Goal: Transaction & Acquisition: Purchase product/service

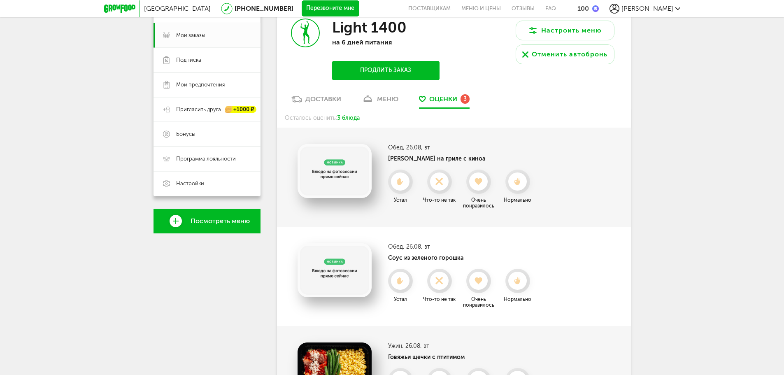
scroll to position [104, 0]
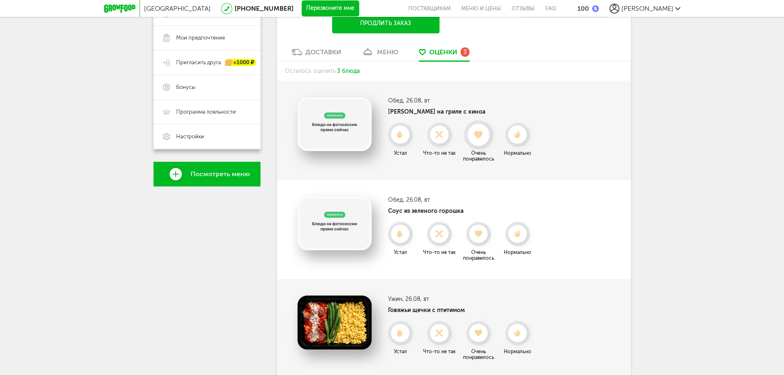
click at [477, 134] on use at bounding box center [478, 134] width 9 height 8
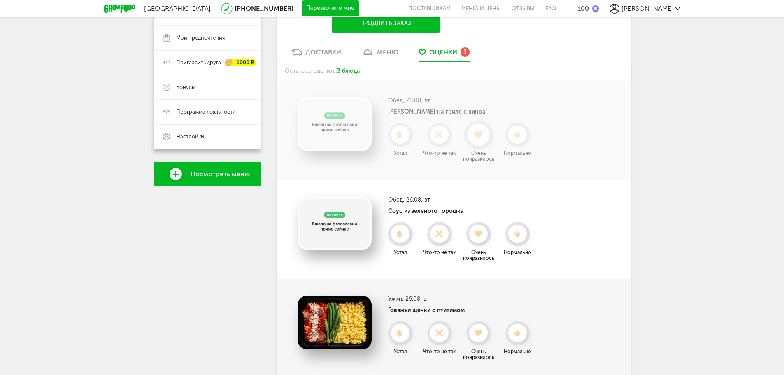
scroll to position [50, 0]
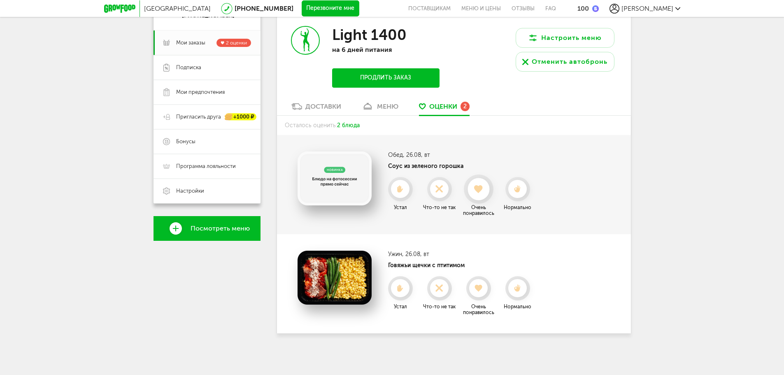
click at [479, 183] on div at bounding box center [478, 189] width 22 height 22
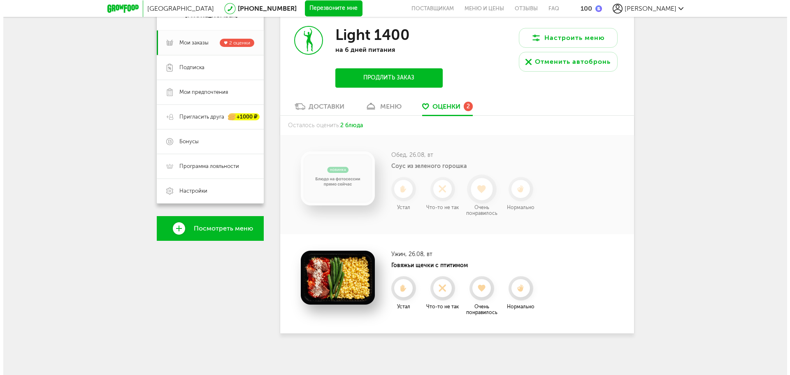
scroll to position [0, 0]
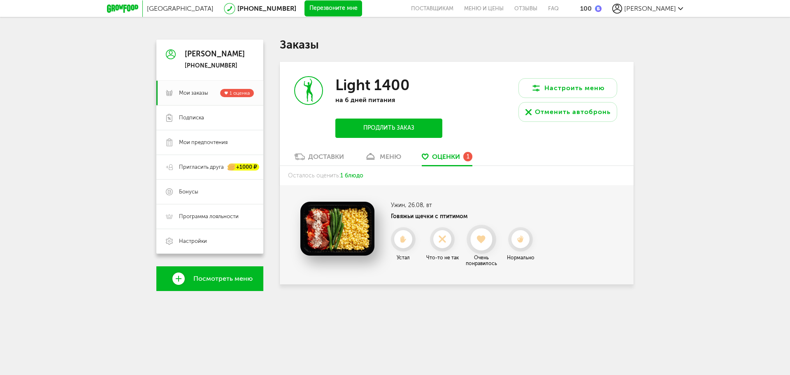
click at [488, 244] on div at bounding box center [481, 239] width 22 height 22
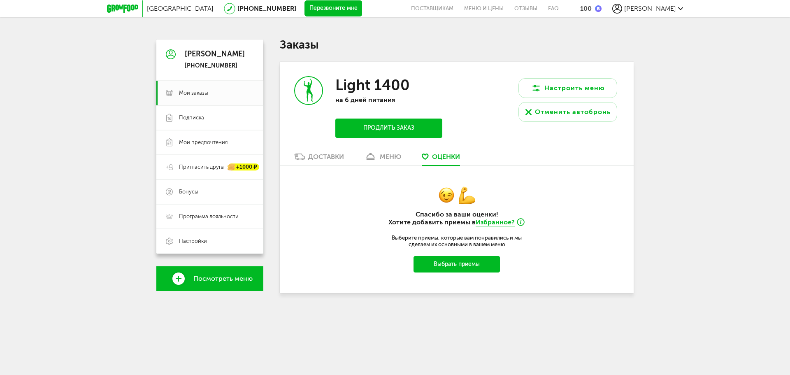
click at [385, 156] on div "меню" at bounding box center [390, 157] width 21 height 8
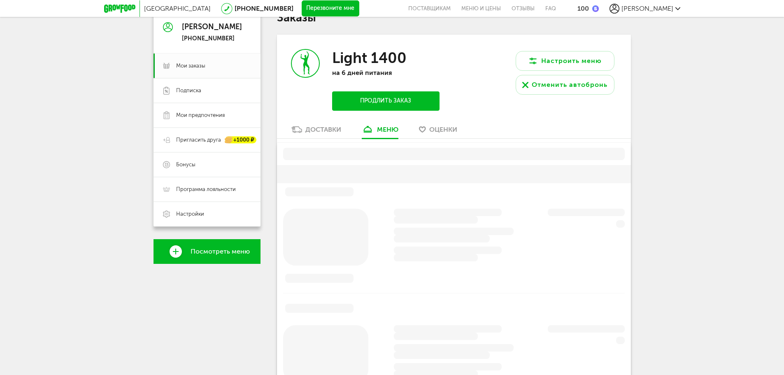
scroll to position [41, 0]
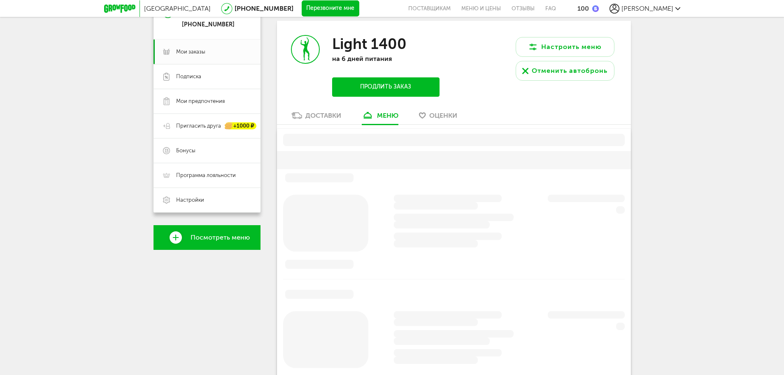
click at [316, 119] on div "Доставки" at bounding box center [323, 115] width 36 height 8
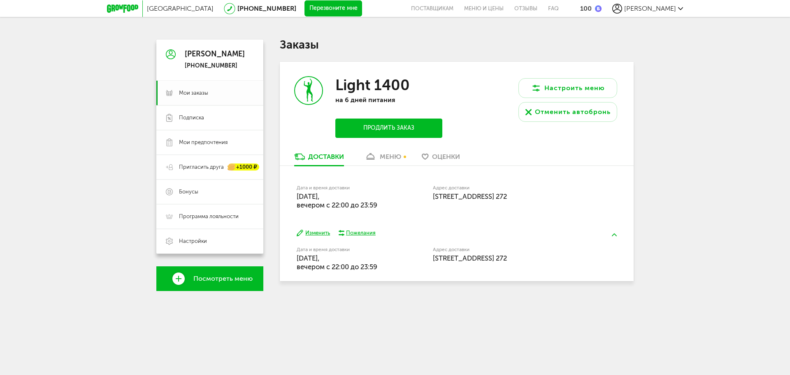
click at [199, 94] on span "Мои заказы" at bounding box center [193, 92] width 29 height 7
click at [389, 158] on div "меню" at bounding box center [390, 157] width 21 height 8
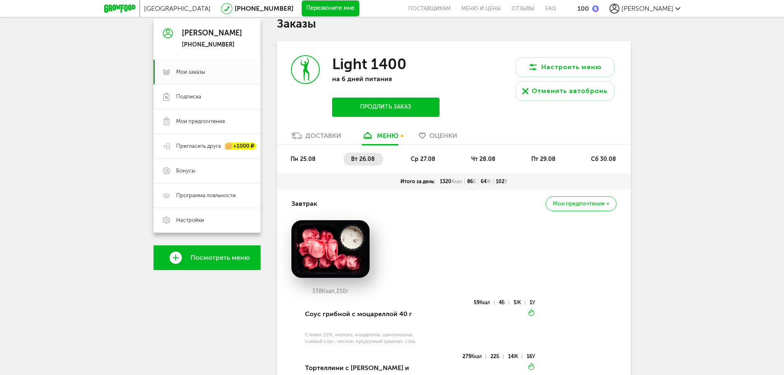
scroll to position [41, 0]
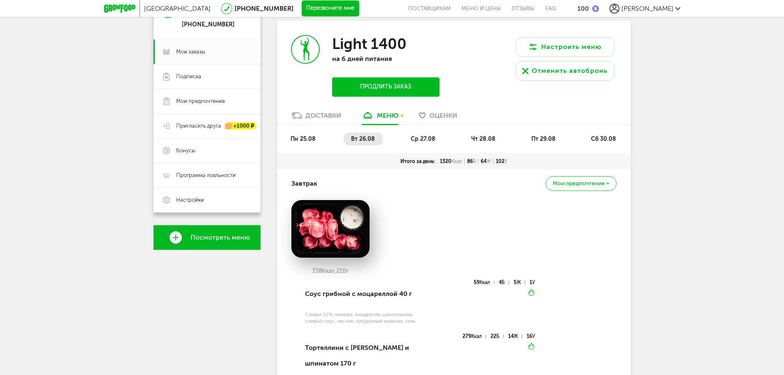
click at [428, 141] on span "ср 27.08" at bounding box center [423, 138] width 25 height 7
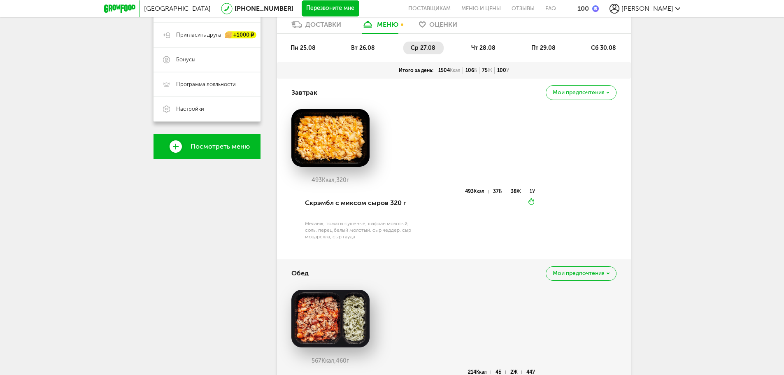
scroll to position [118, 0]
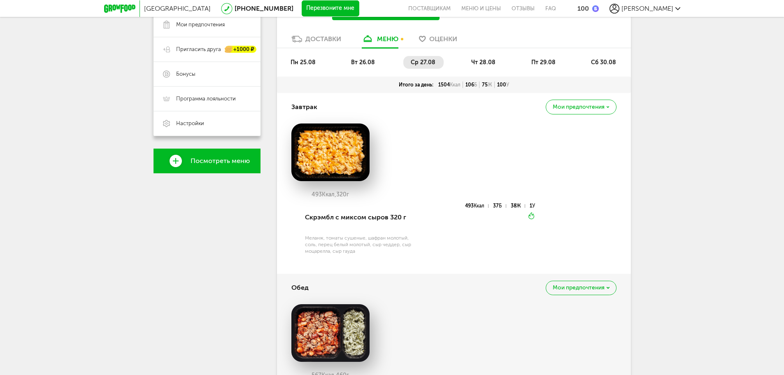
click at [494, 59] on span "чт 28.08" at bounding box center [483, 62] width 24 height 7
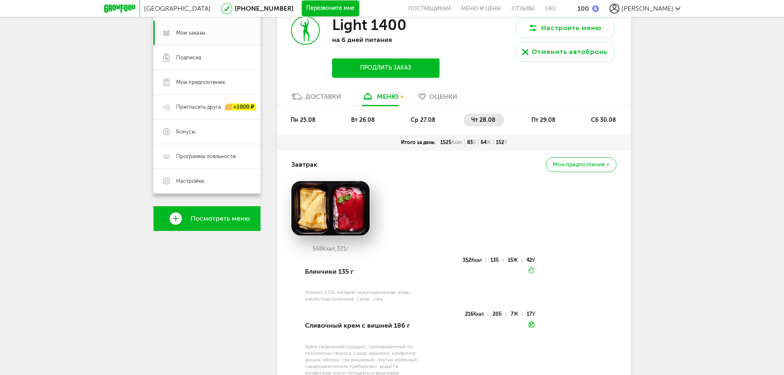
scroll to position [0, 0]
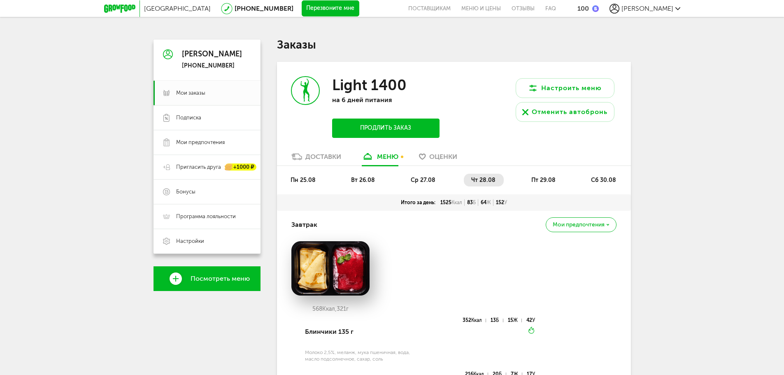
click at [128, 3] on div at bounding box center [122, 8] width 36 height 16
click at [216, 137] on link "Мои предпочтения" at bounding box center [206, 142] width 107 height 25
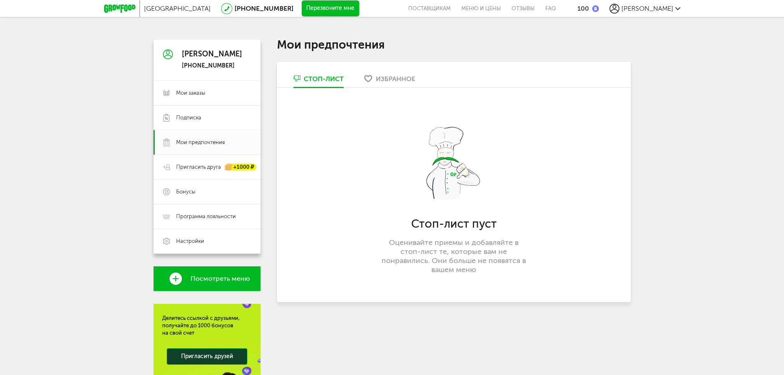
click at [402, 88] on div "Стоп-лист пуст Оценивайте приемы и добавляйте в стоп-лист те, которые вам не по…" at bounding box center [454, 195] width 354 height 214
click at [402, 81] on div "Избранное" at bounding box center [395, 79] width 39 height 8
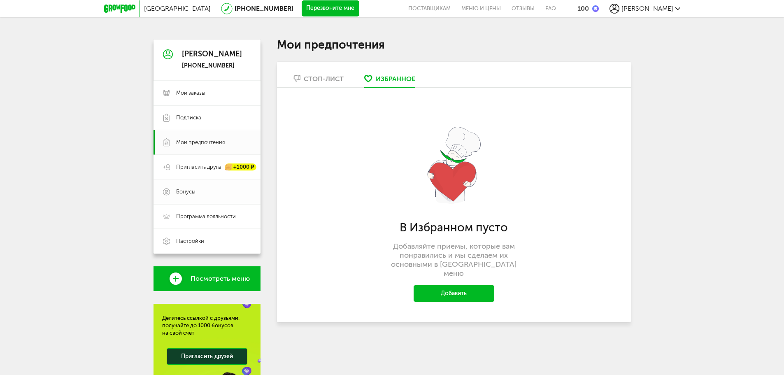
click at [196, 193] on span "Бонусы" at bounding box center [213, 191] width 75 height 7
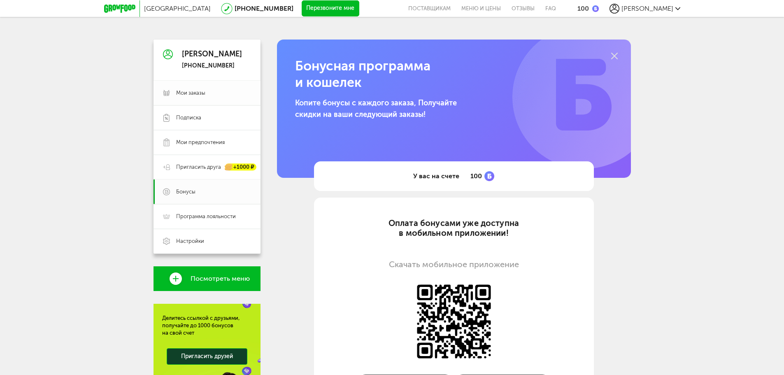
click at [195, 89] on span "Мои заказы" at bounding box center [190, 92] width 29 height 7
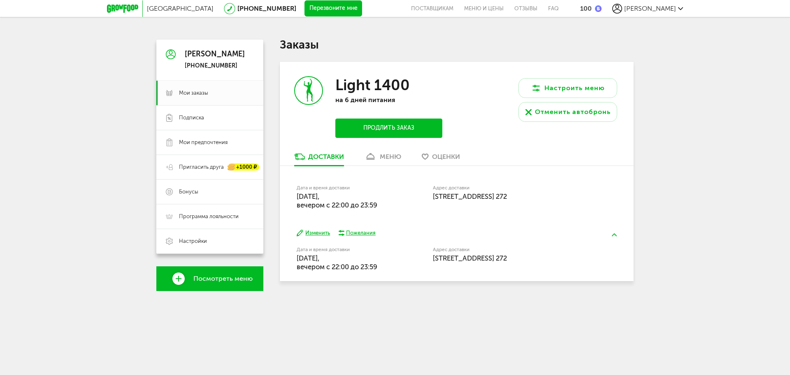
click at [125, 13] on div at bounding box center [125, 8] width 36 height 16
click at [125, 8] on icon at bounding box center [122, 9] width 31 height 8
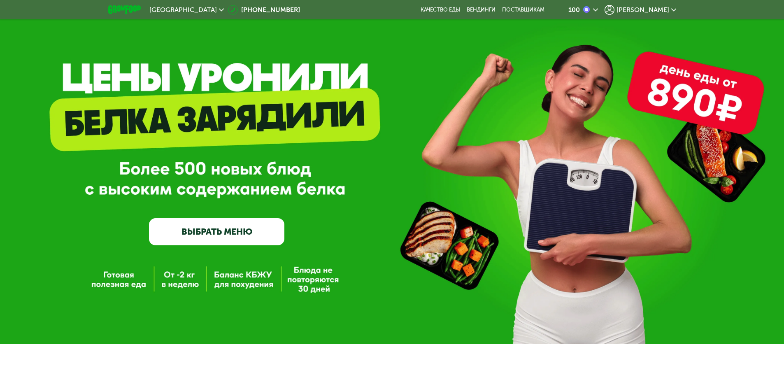
scroll to position [41, 0]
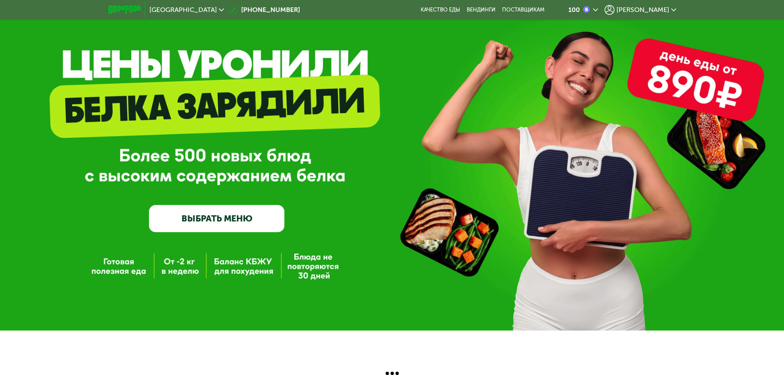
click at [232, 221] on div "GrowFood — доставка правильного питания ВЫБРАТЬ МЕНЮ" at bounding box center [216, 158] width 135 height 147
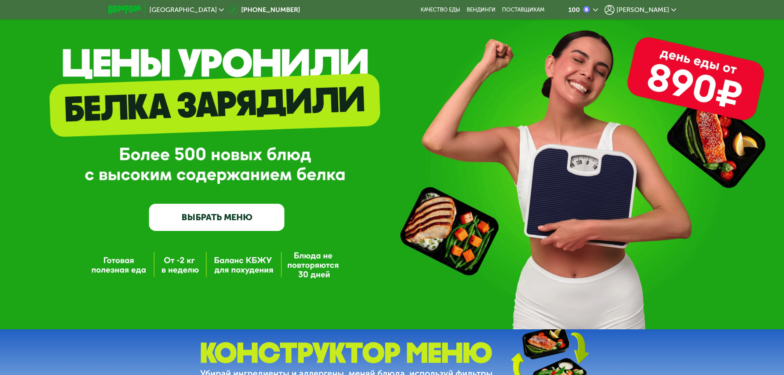
scroll to position [0, 0]
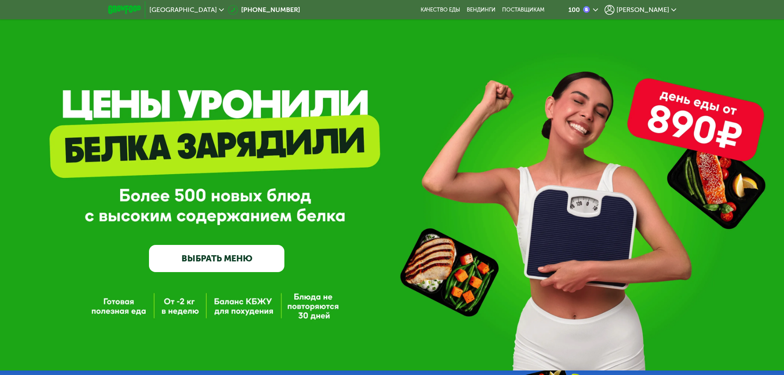
click at [235, 253] on link "ВЫБРАТЬ МЕНЮ" at bounding box center [216, 258] width 135 height 27
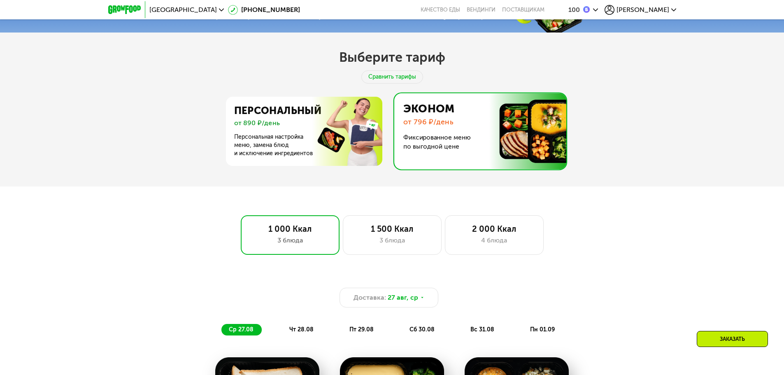
scroll to position [392, 0]
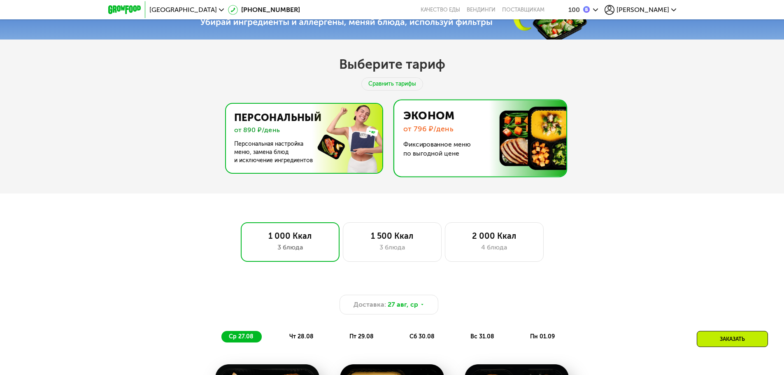
click at [302, 133] on img at bounding box center [302, 138] width 160 height 69
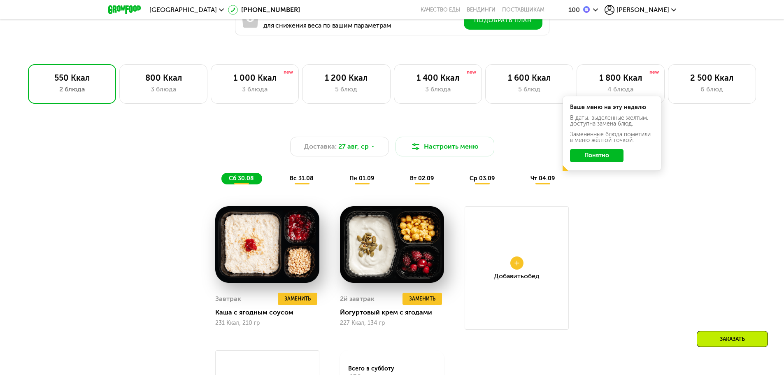
scroll to position [598, 0]
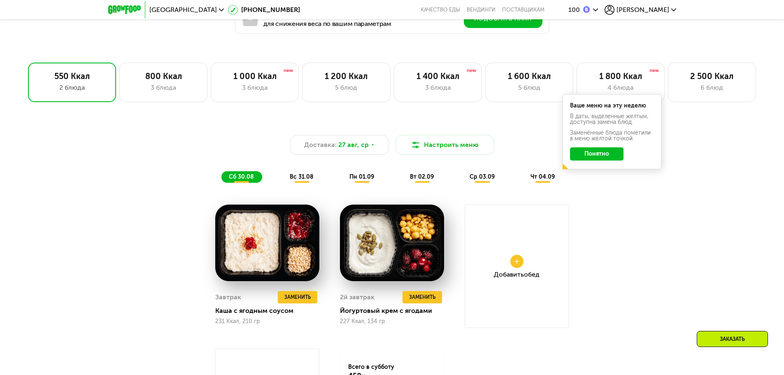
click at [594, 154] on button "Понятно" at bounding box center [596, 153] width 53 height 13
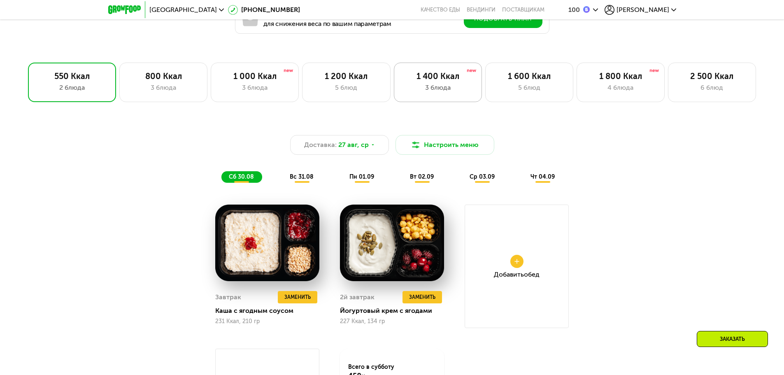
click at [441, 93] on div "3 блюда" at bounding box center [437, 88] width 71 height 10
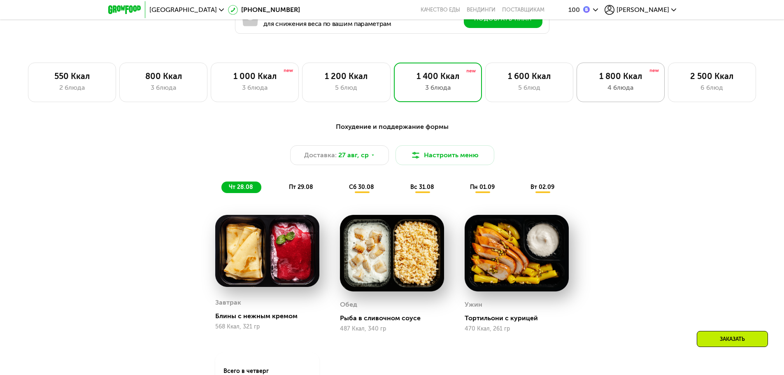
click at [619, 88] on div "4 блюда" at bounding box center [620, 88] width 71 height 10
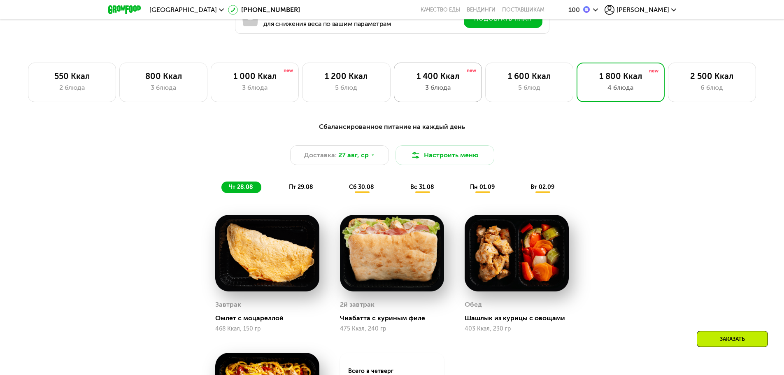
click at [406, 88] on div "3 блюда" at bounding box center [437, 88] width 71 height 10
